Goal: Task Accomplishment & Management: Manage account settings

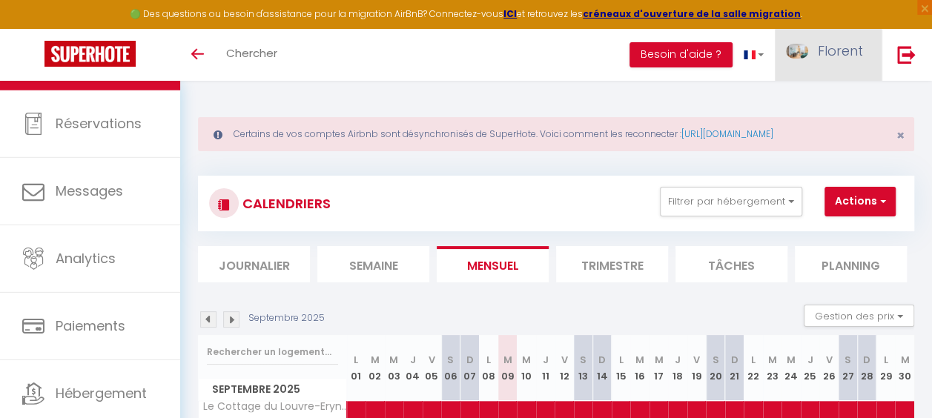
click at [814, 49] on link "Florent" at bounding box center [828, 55] width 107 height 52
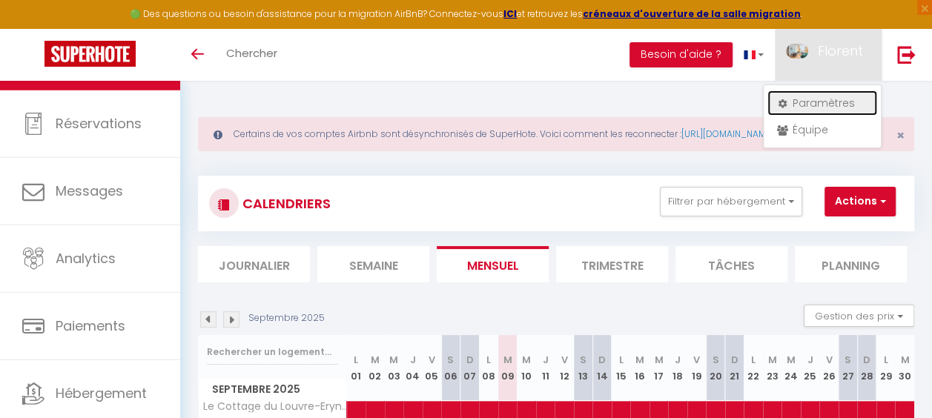
click at [808, 99] on link "Paramètres" at bounding box center [823, 102] width 110 height 25
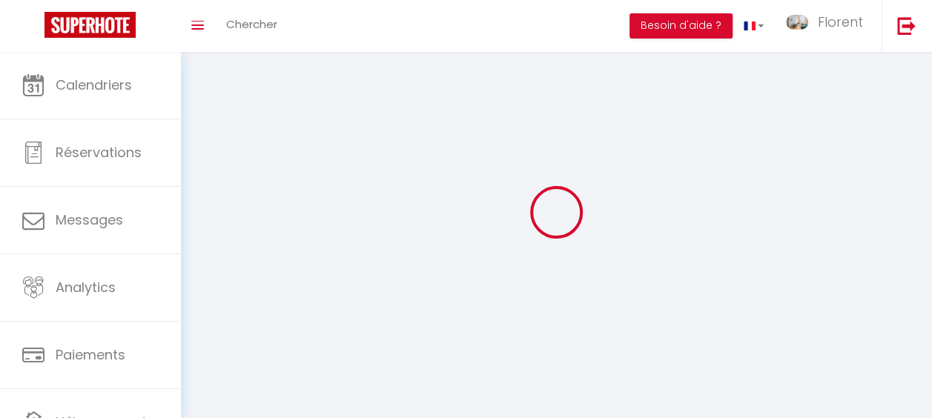
type input "Florent"
type input "PIAT"
type input "0631771447"
type input "[STREET_ADDRESS]"
type input "75015"
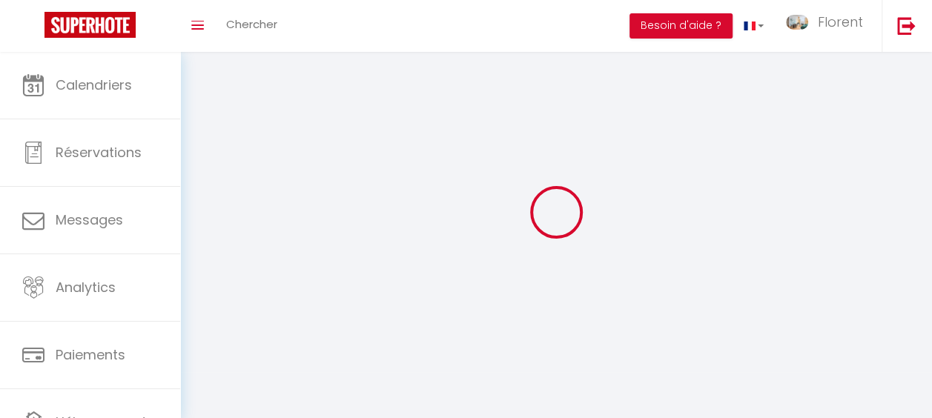
type input "[GEOGRAPHIC_DATA]"
type input "sXzQ5Fxe3fOTMUa4DmlSJZ0RF"
type input "VgtFsMdavO4dN56sAENlfNqlC"
type input "[URL][DOMAIN_NAME]"
select select "28"
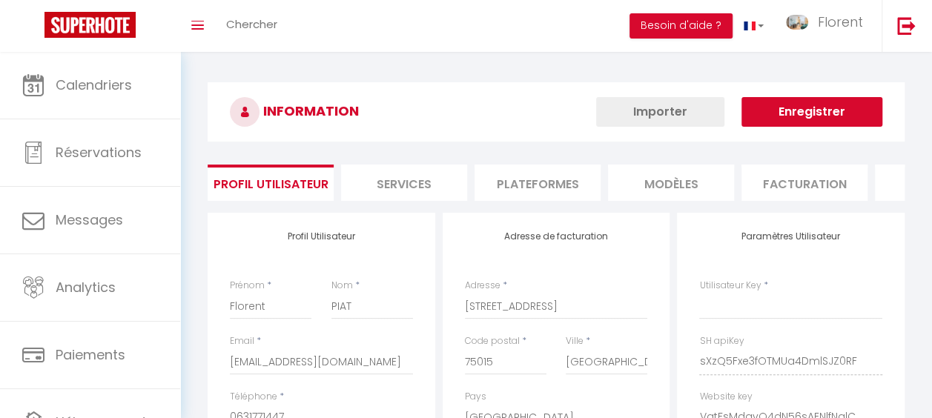
type input "sXzQ5Fxe3fOTMUa4DmlSJZ0RF"
type input "VgtFsMdavO4dN56sAENlfNqlC"
type input "[URL][DOMAIN_NAME]"
select select "fr"
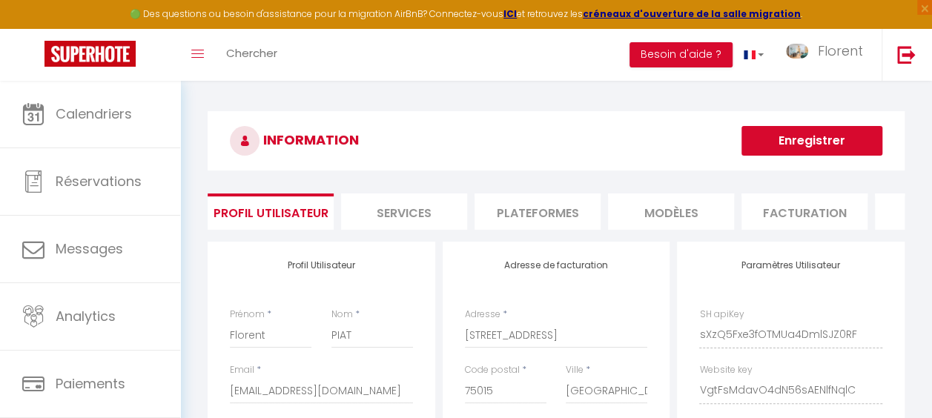
click at [558, 217] on li "Plateformes" at bounding box center [538, 212] width 126 height 36
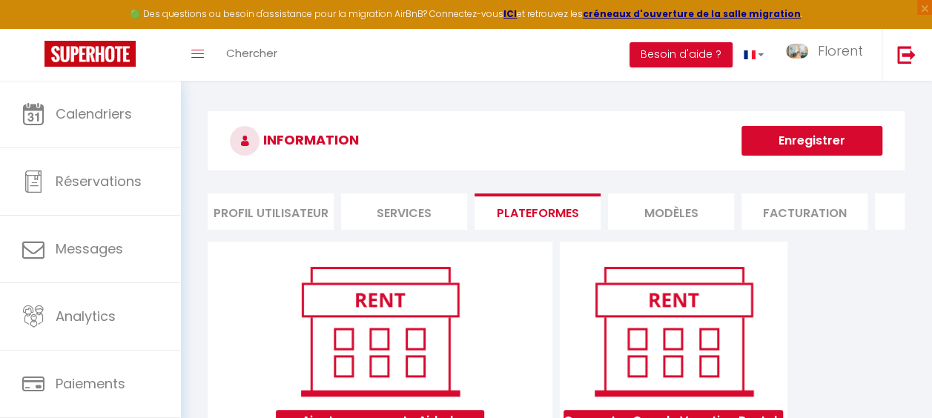
scroll to position [247, 0]
